Goal: Information Seeking & Learning: Learn about a topic

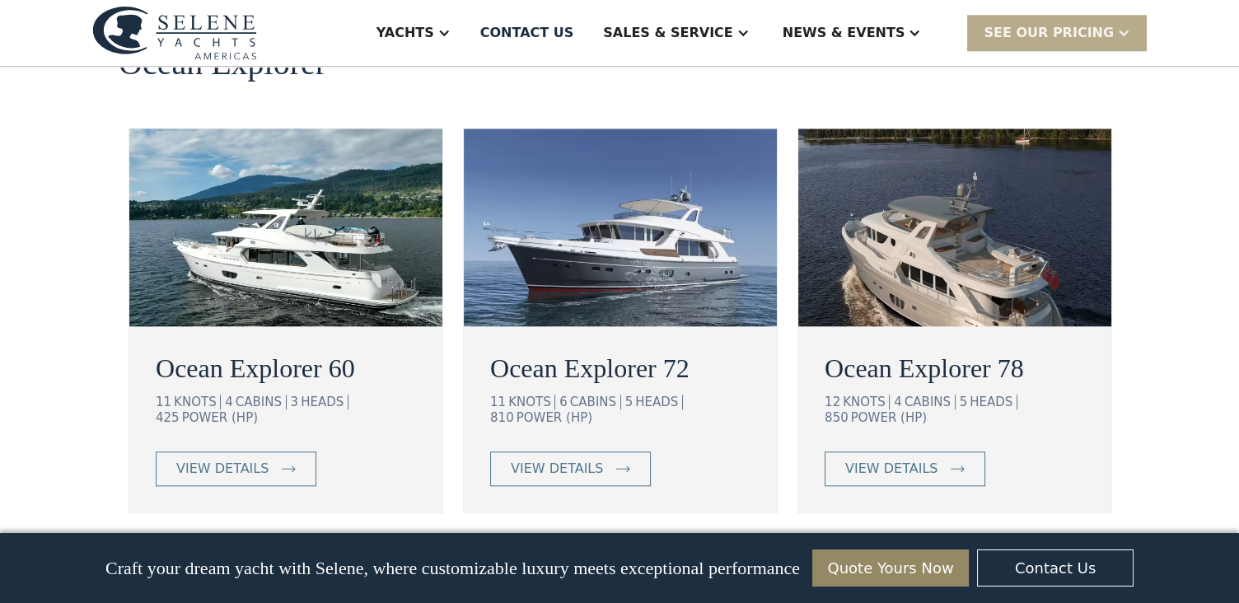
scroll to position [3112, 0]
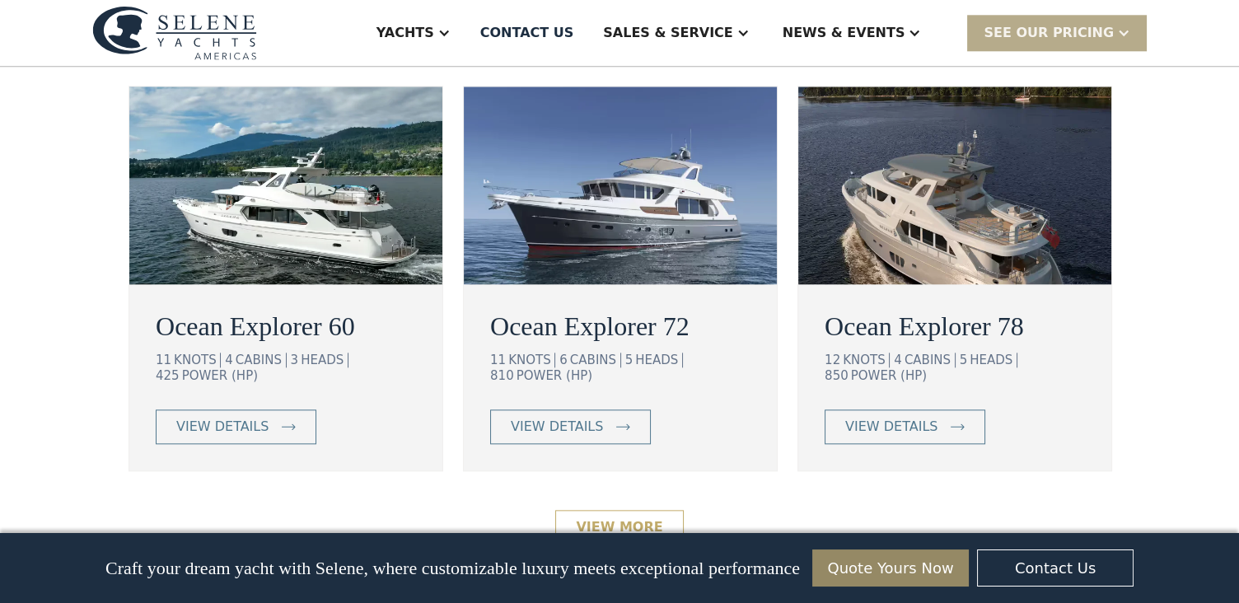
click at [610, 510] on link "View More" at bounding box center [619, 527] width 128 height 35
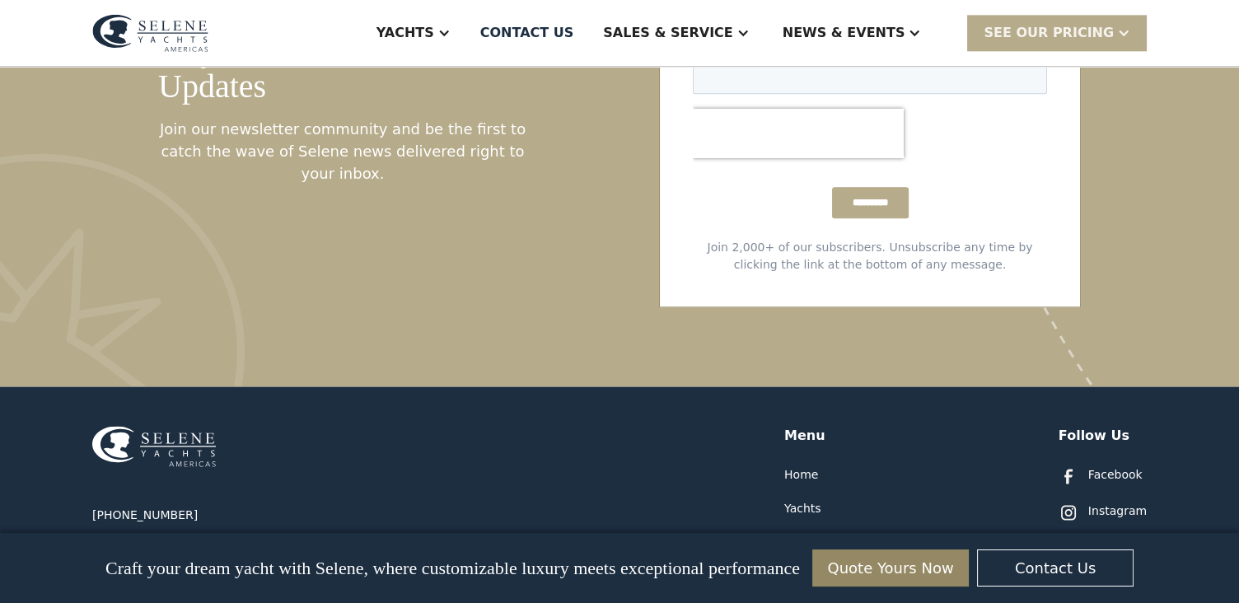
scroll to position [3387, 0]
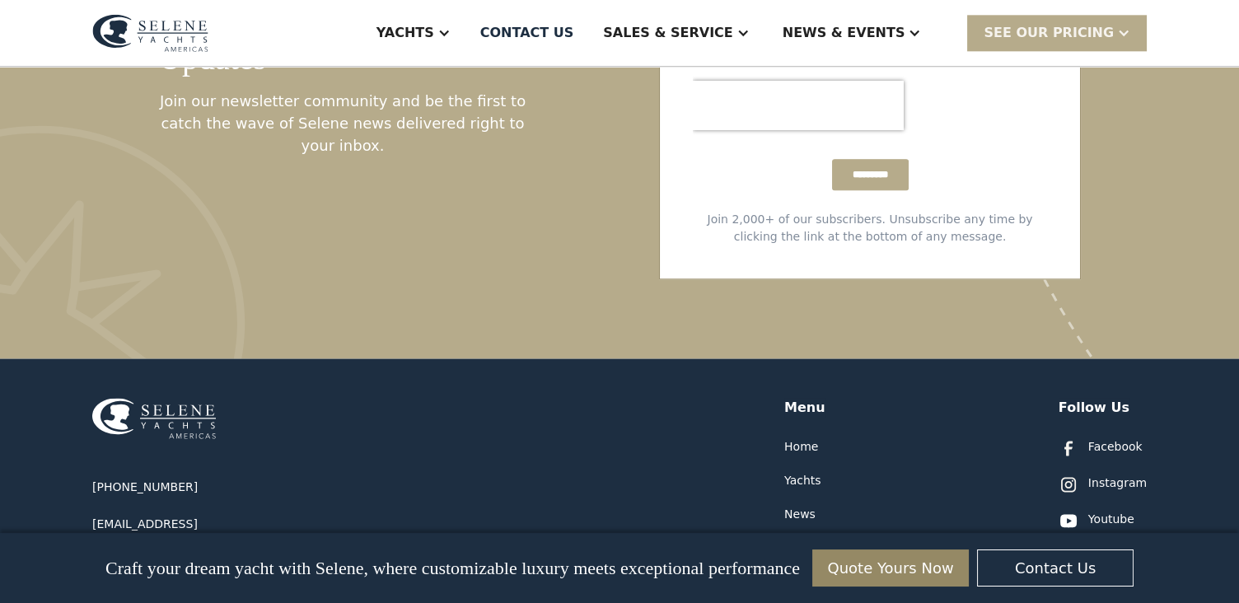
click at [801, 472] on div "Yachts" at bounding box center [802, 480] width 37 height 17
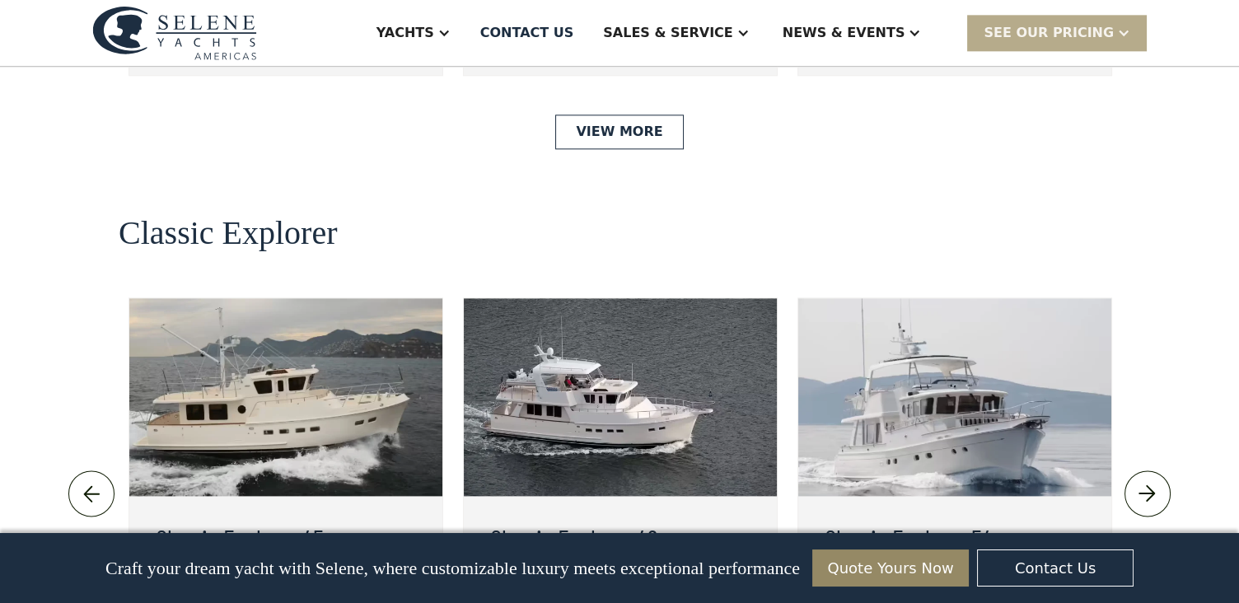
scroll to position [3469, 0]
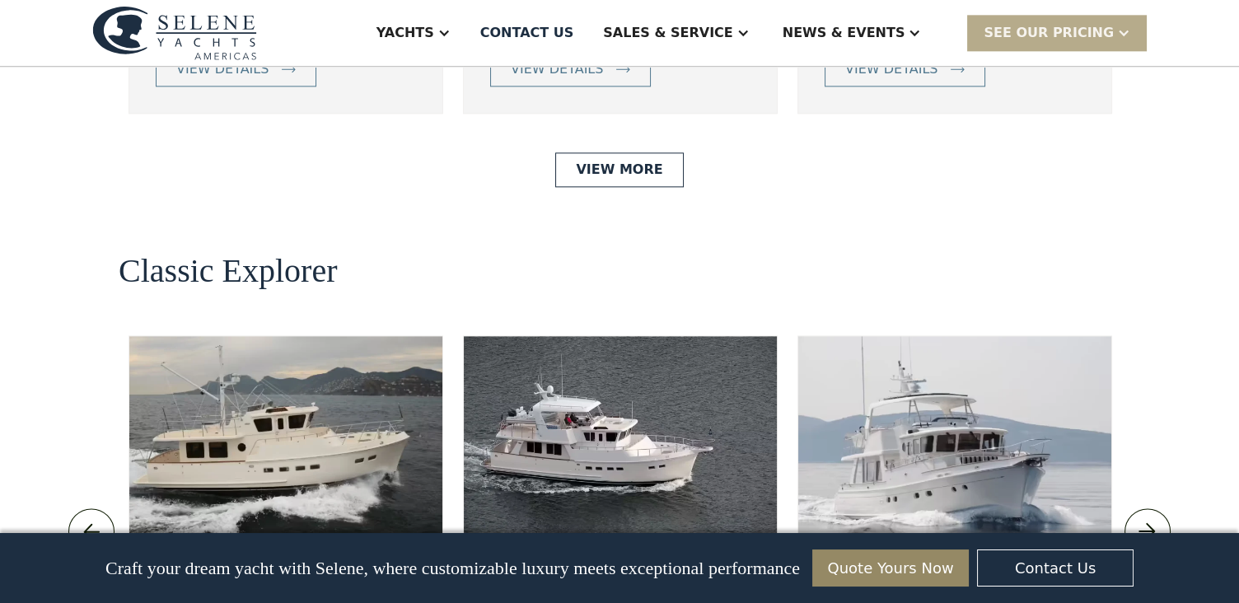
click at [1151, 518] on img at bounding box center [1147, 531] width 27 height 26
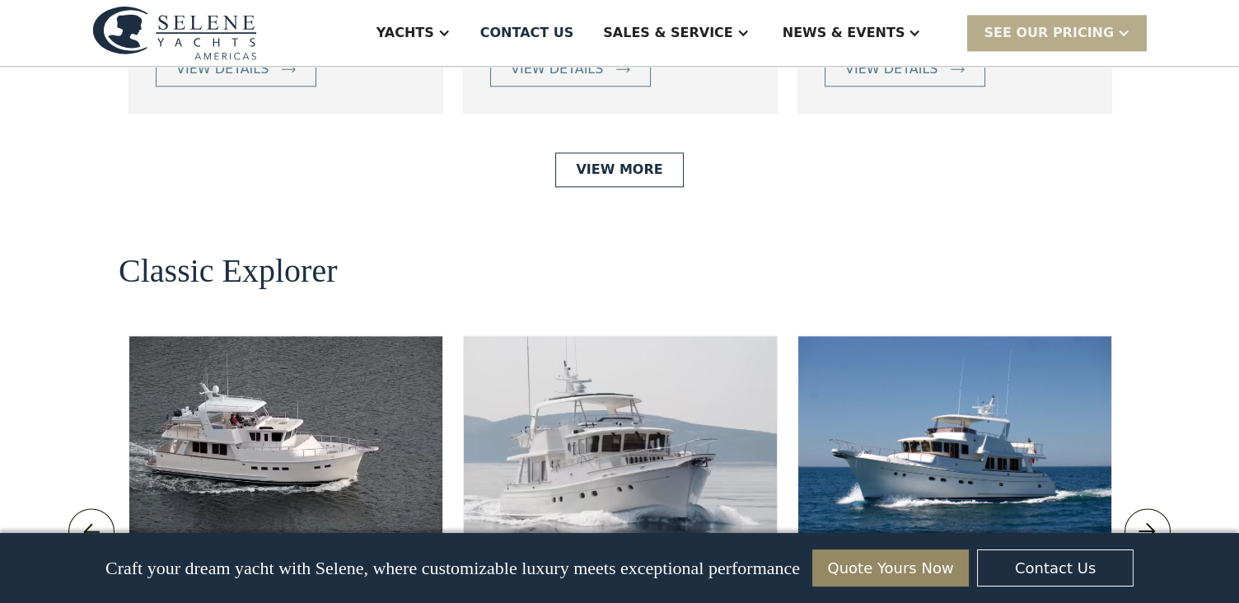
click at [1151, 518] on img at bounding box center [1147, 531] width 27 height 26
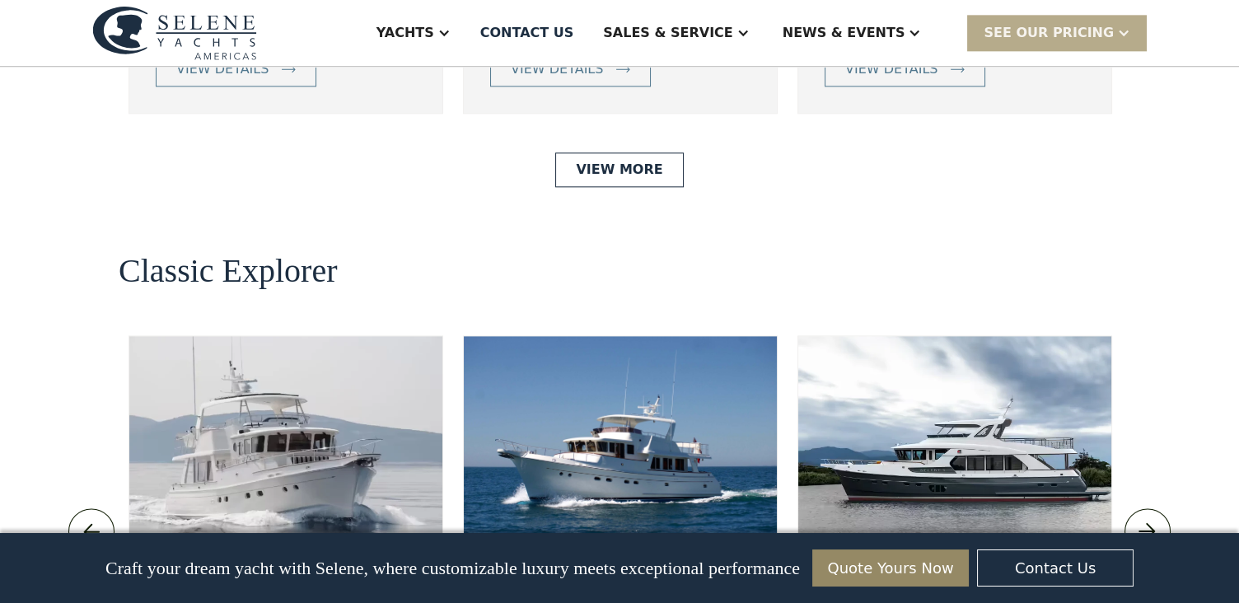
click at [1151, 518] on img at bounding box center [1147, 531] width 27 height 26
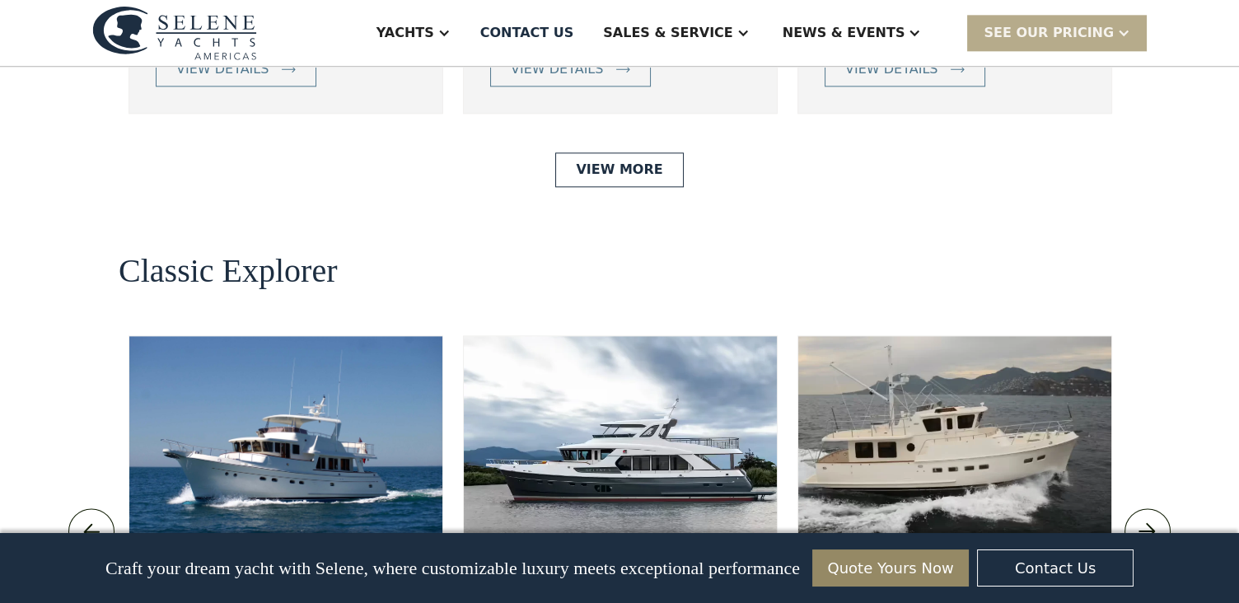
click at [1151, 518] on img at bounding box center [1147, 531] width 27 height 26
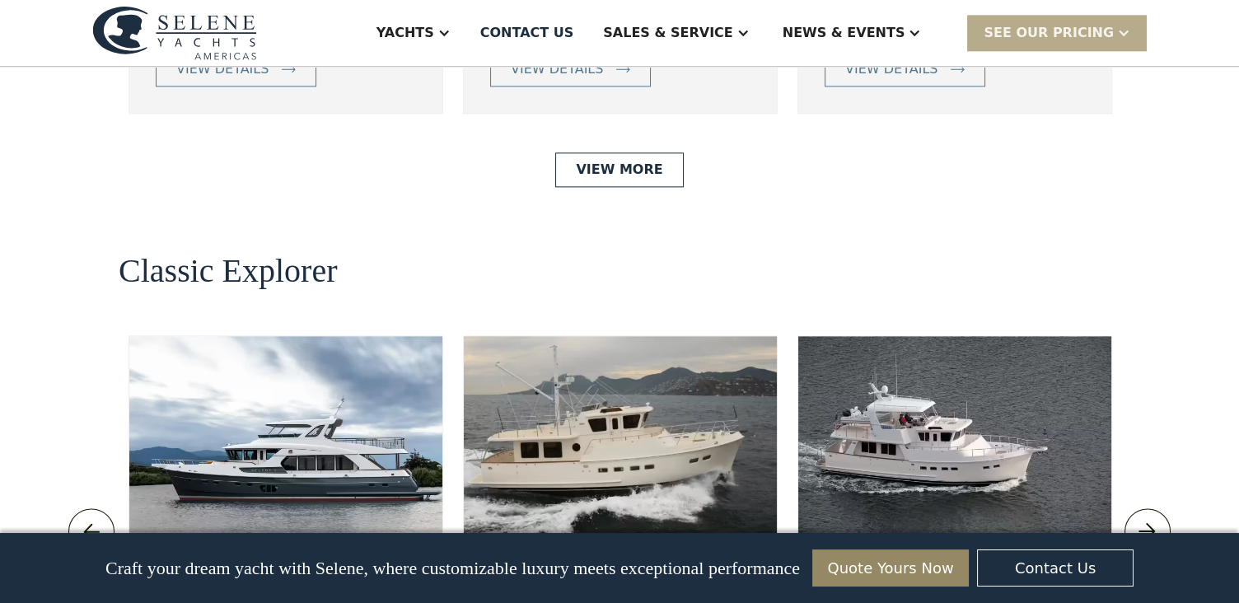
click at [1151, 518] on img at bounding box center [1147, 531] width 27 height 26
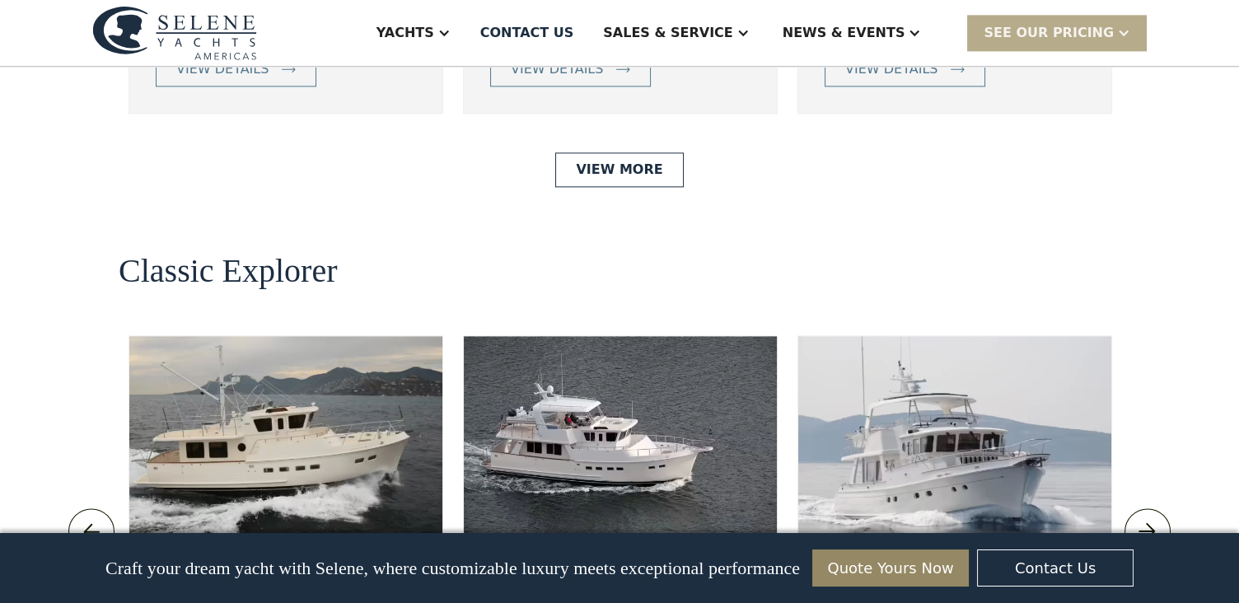
click at [1150, 518] on img at bounding box center [1147, 531] width 27 height 26
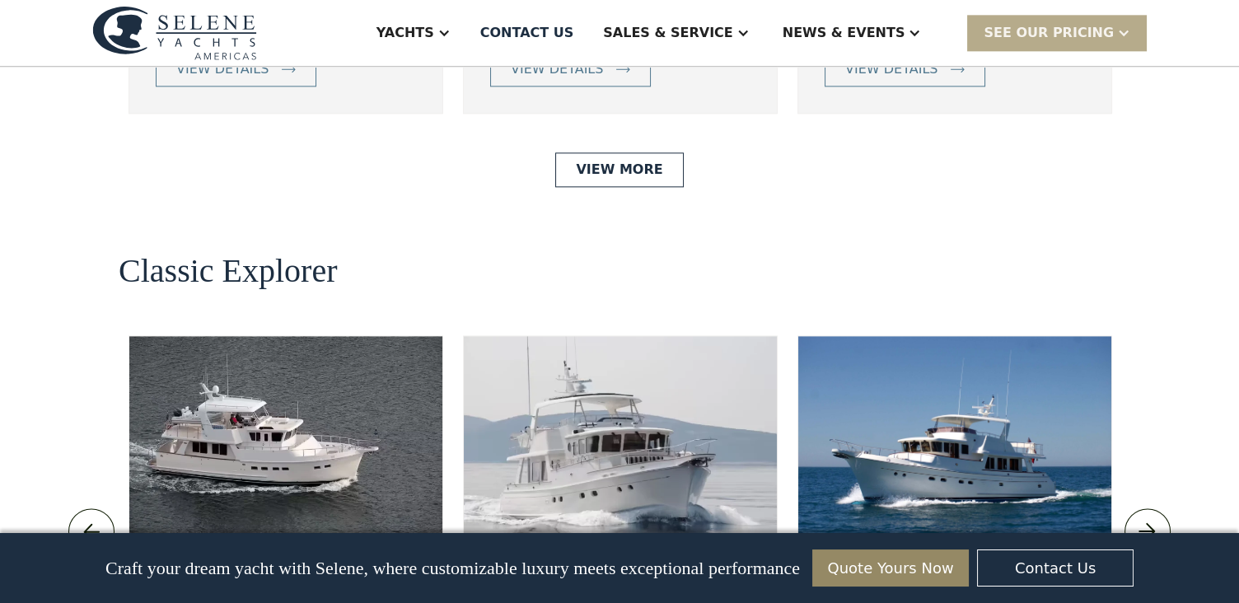
click at [1150, 518] on img at bounding box center [1147, 531] width 27 height 26
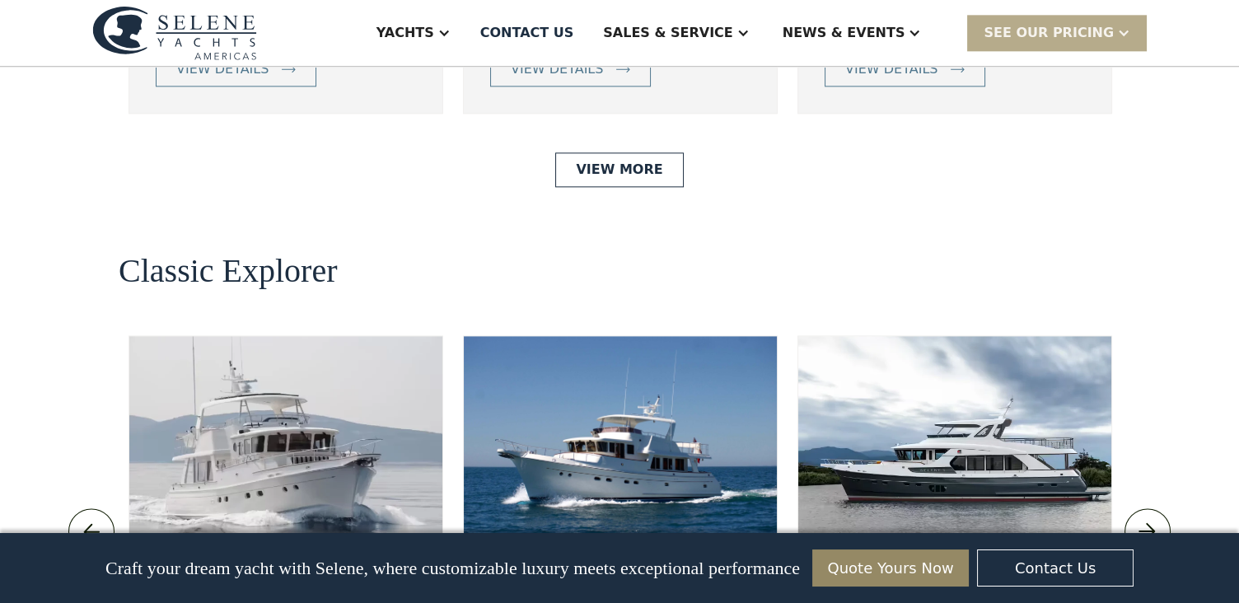
click at [1150, 518] on img at bounding box center [1147, 531] width 27 height 26
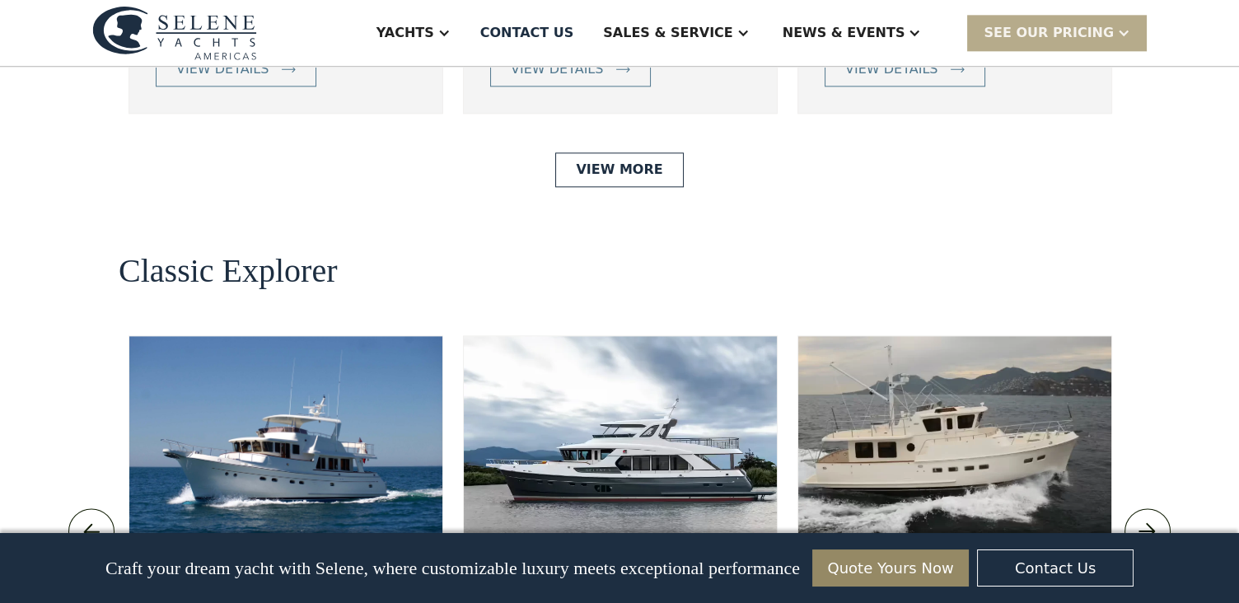
click at [1150, 518] on img at bounding box center [1147, 531] width 27 height 26
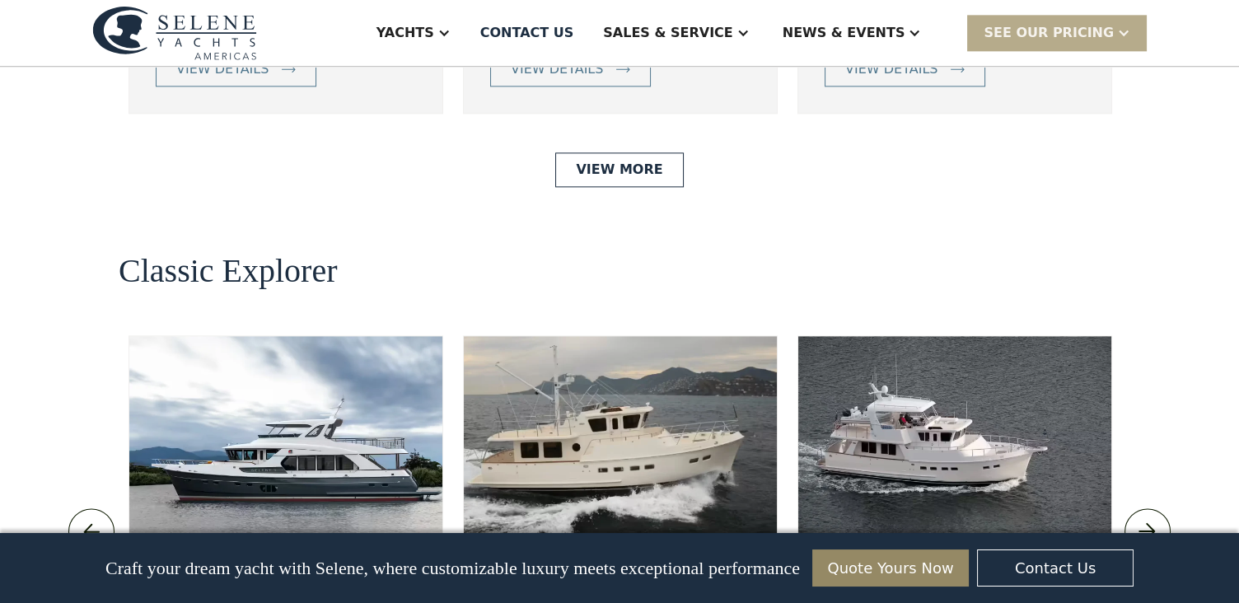
click at [1150, 518] on img at bounding box center [1147, 531] width 27 height 26
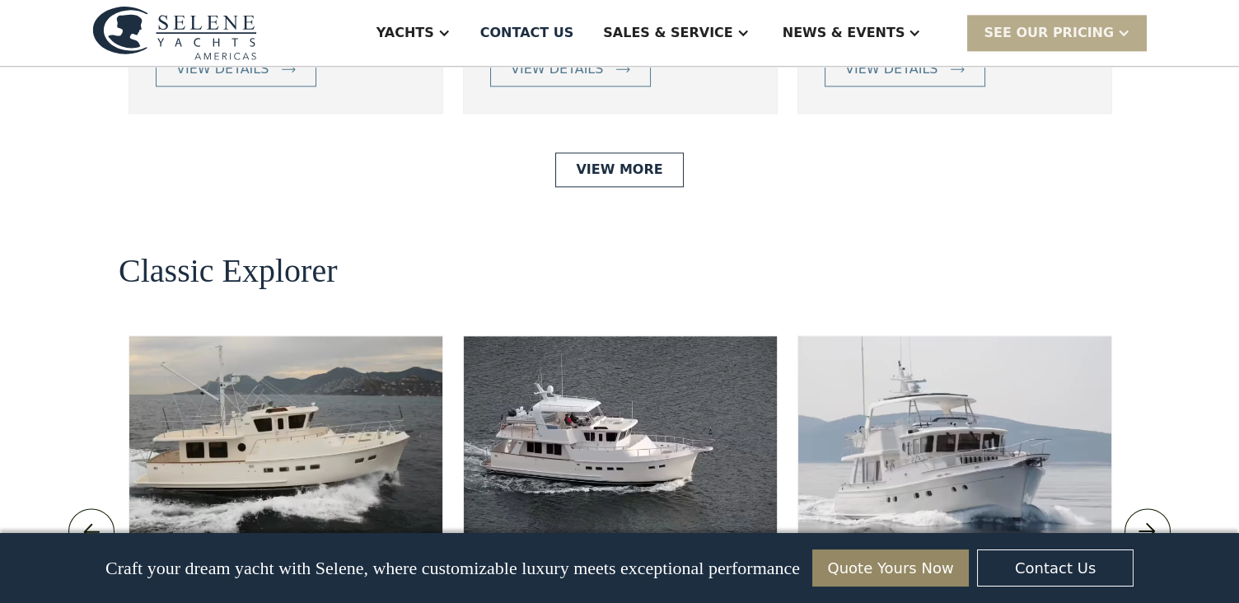
click at [1019, 336] on img at bounding box center [954, 435] width 313 height 198
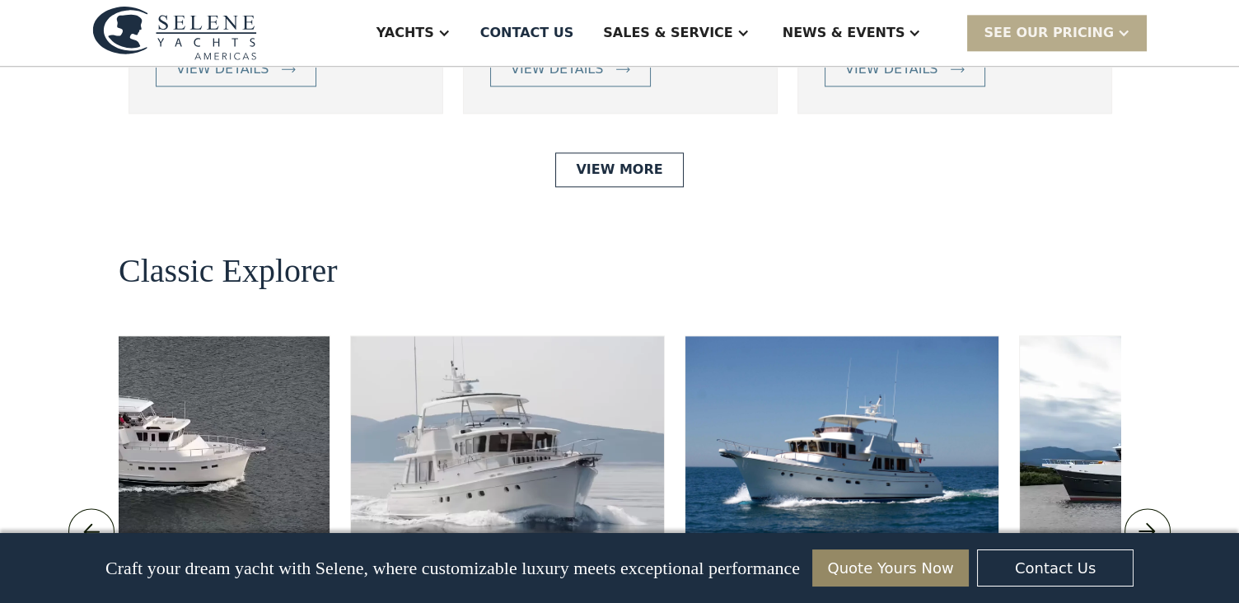
drag, startPoint x: 1024, startPoint y: 427, endPoint x: 577, endPoint y: 424, distance: 447.3
click at [577, 556] on h3 "Classic Explorer 54" at bounding box center [507, 576] width 260 height 40
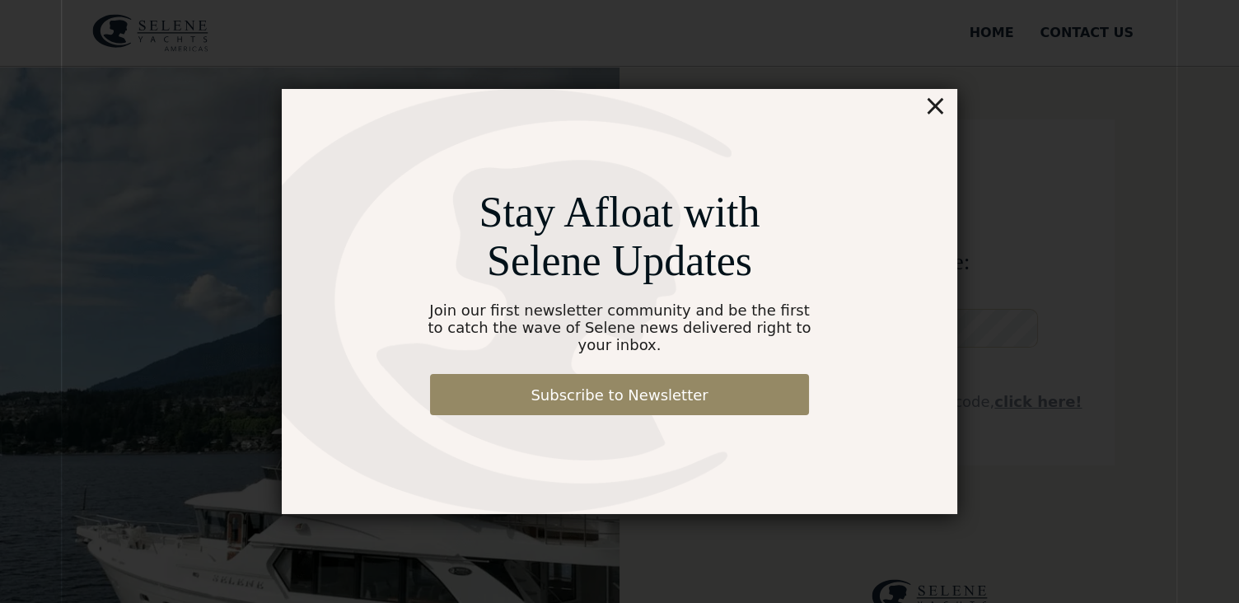
click at [948, 120] on div "Stay Afloat with Selene Updates Join our first newsletter community and be the …" at bounding box center [620, 301] width 676 height 425
click at [936, 114] on div "×" at bounding box center [936, 105] width 24 height 33
